Goal: Unclear

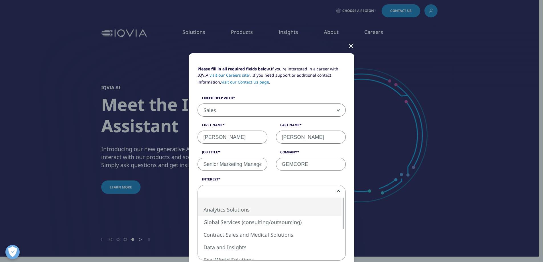
select select "Sales"
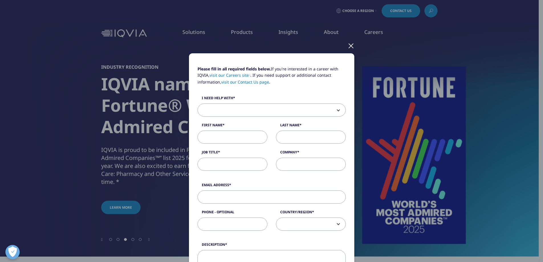
click at [512, 30] on div "Please fill in all required fields below. If you're interested in a career with…" at bounding box center [271, 131] width 543 height 262
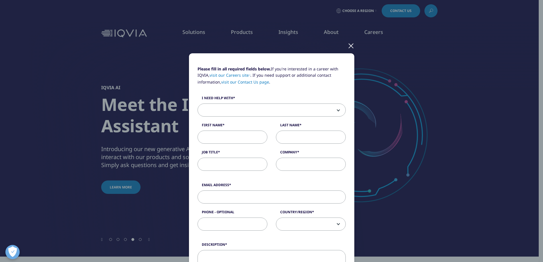
click at [348, 46] on div at bounding box center [351, 46] width 7 height 16
